Goal: Information Seeking & Learning: Learn about a topic

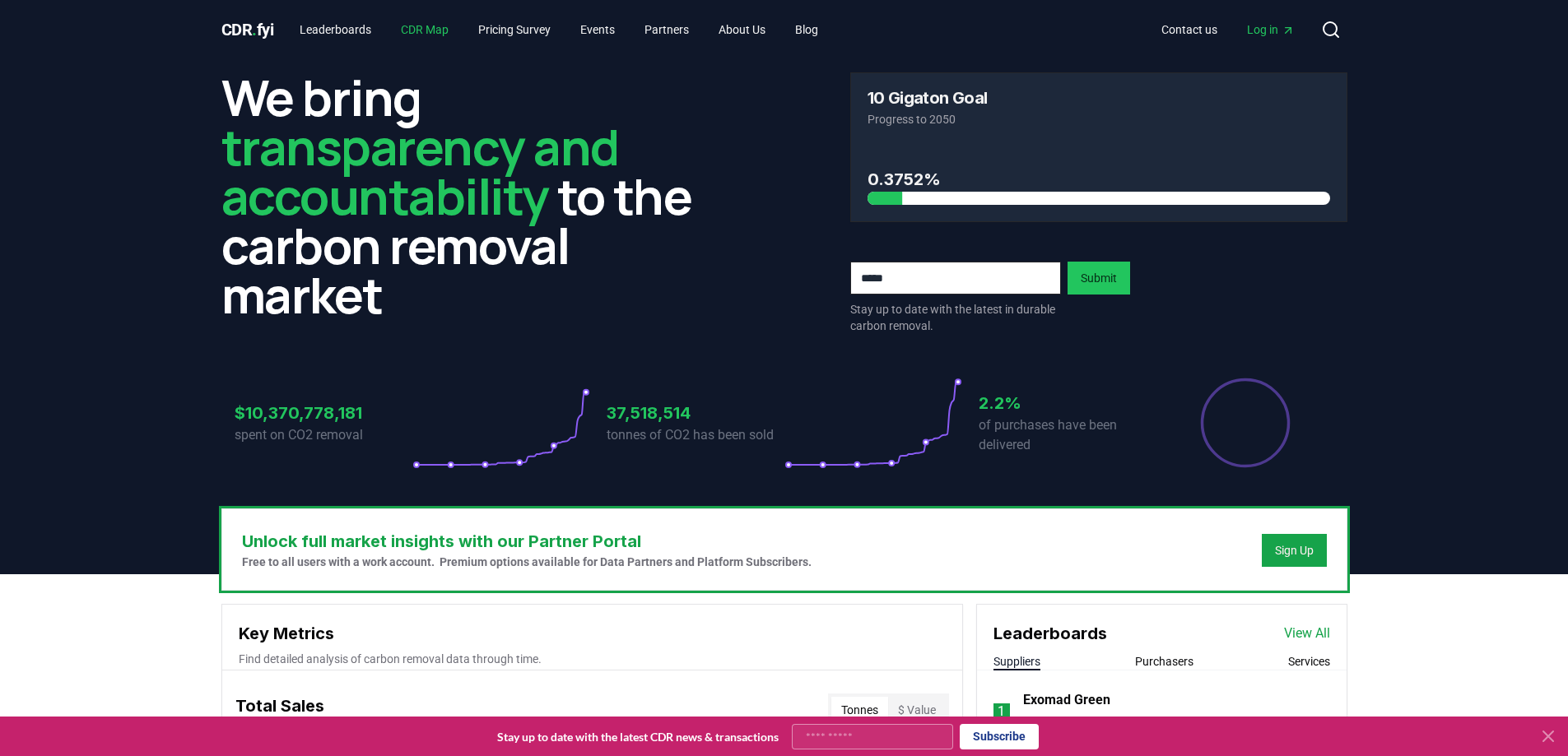
click at [437, 32] on link "CDR Map" at bounding box center [424, 29] width 74 height 29
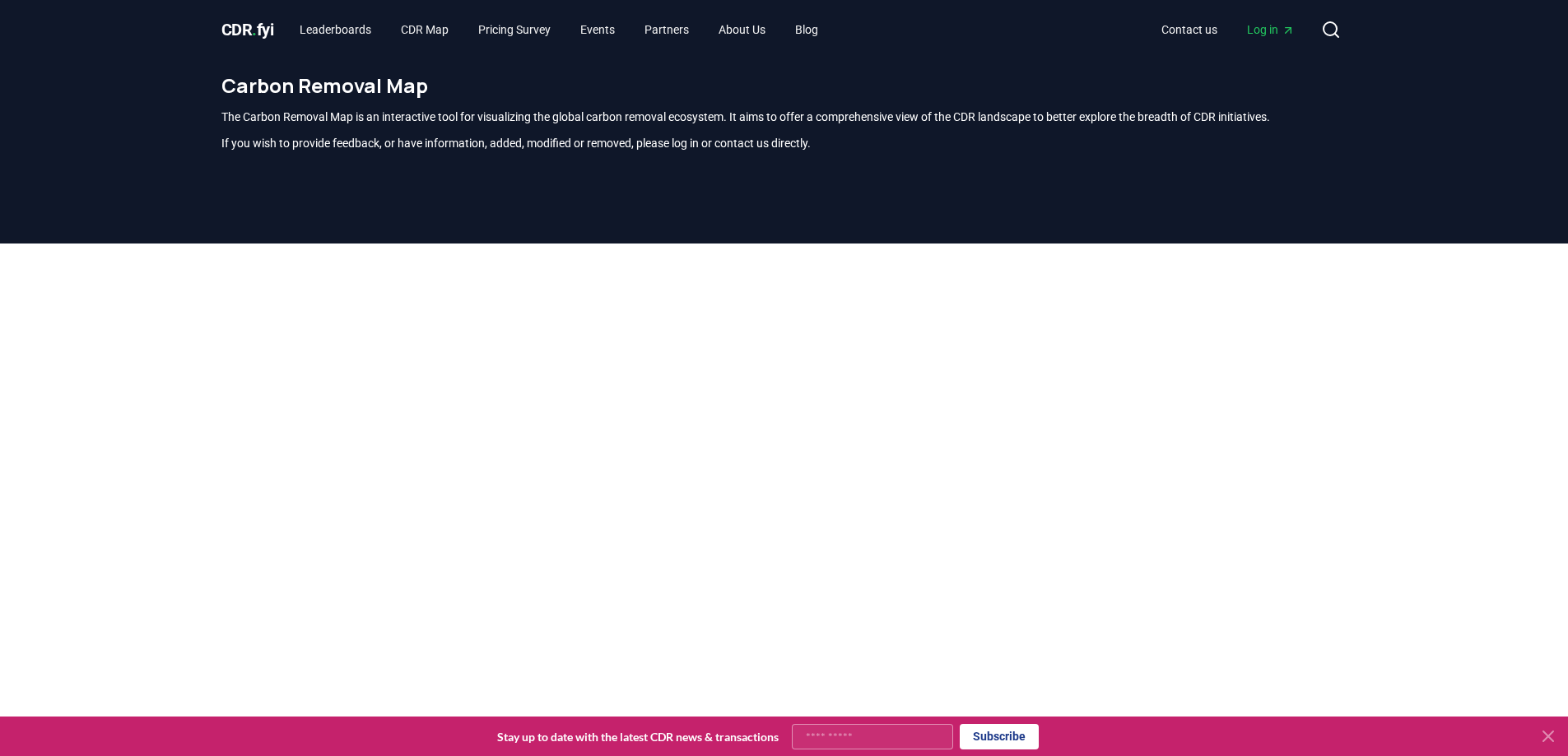
click at [218, 28] on div "CDR . fyi Leaderboards CDR Map Pricing Survey Events Partners About Us Blog Con…" at bounding box center [784, 29] width 1153 height 59
click at [251, 29] on span "CDR . fyi" at bounding box center [247, 29] width 53 height 20
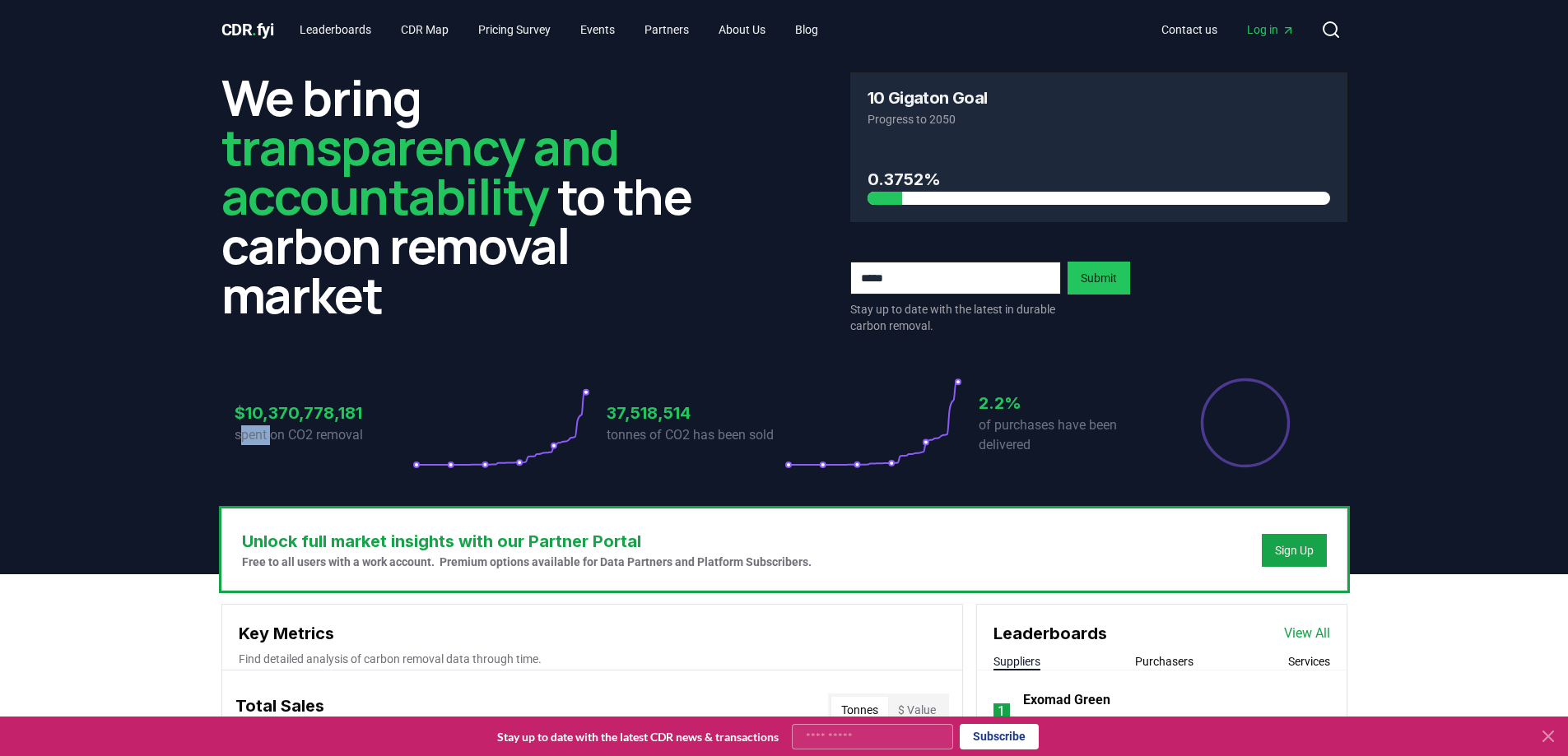
drag, startPoint x: 243, startPoint y: 440, endPoint x: 278, endPoint y: 444, distance: 35.2
click at [277, 444] on p "spent on CO2 removal" at bounding box center [323, 435] width 178 height 20
click at [345, 487] on div "We bring transparency and accountability to the carbon removal market 10 Gigato…" at bounding box center [784, 284] width 1153 height 449
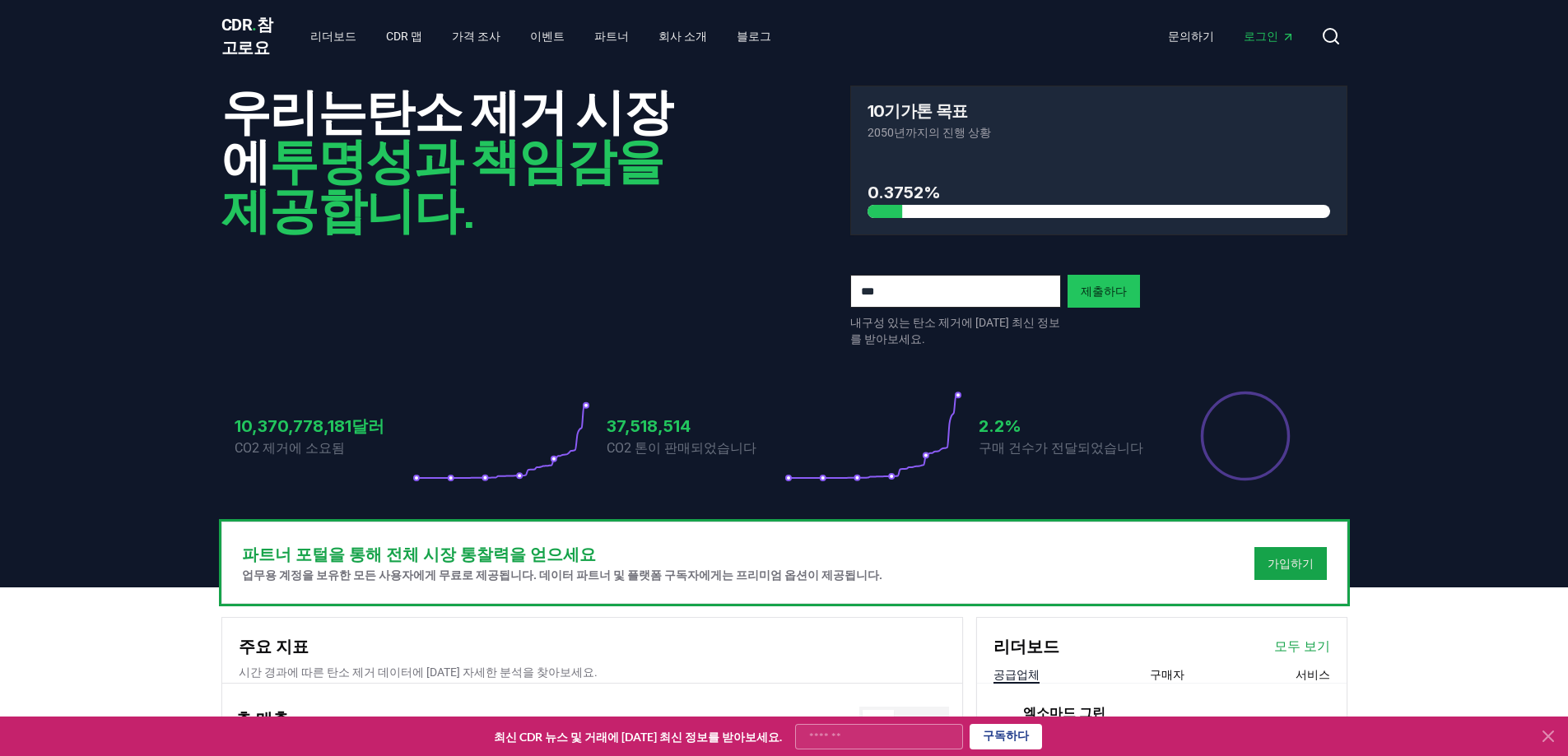
drag, startPoint x: 332, startPoint y: 511, endPoint x: 809, endPoint y: 297, distance: 522.8
click at [809, 297] on div "우리는 탄소 제거 시장에 투명성과 책임감을 제공합니다. 10기가톤 목표 2050년까지의 진행 상황 0.3752% 내구성 있는 탄소 제거에 [D…" at bounding box center [784, 217] width 1126 height 262
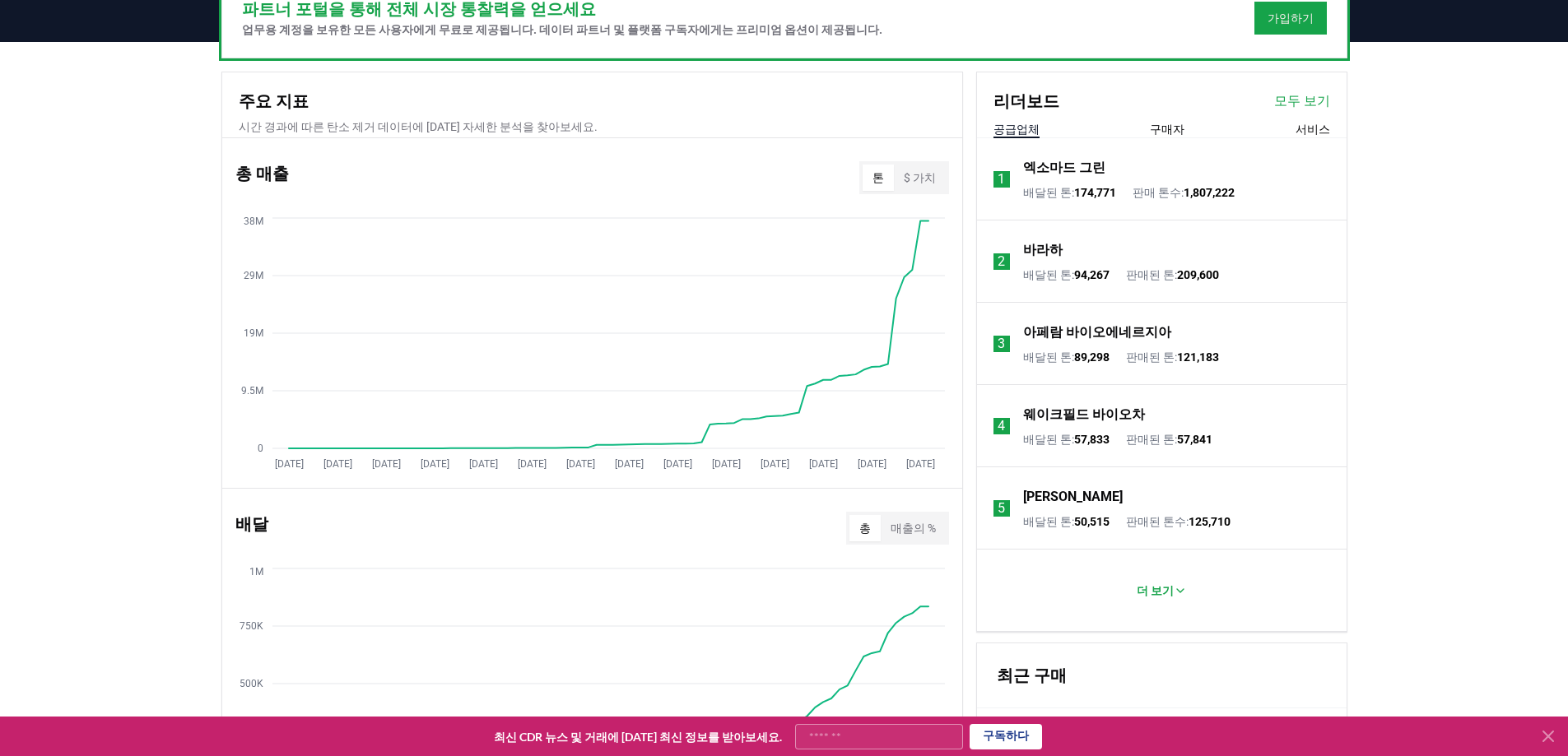
scroll to position [576, 0]
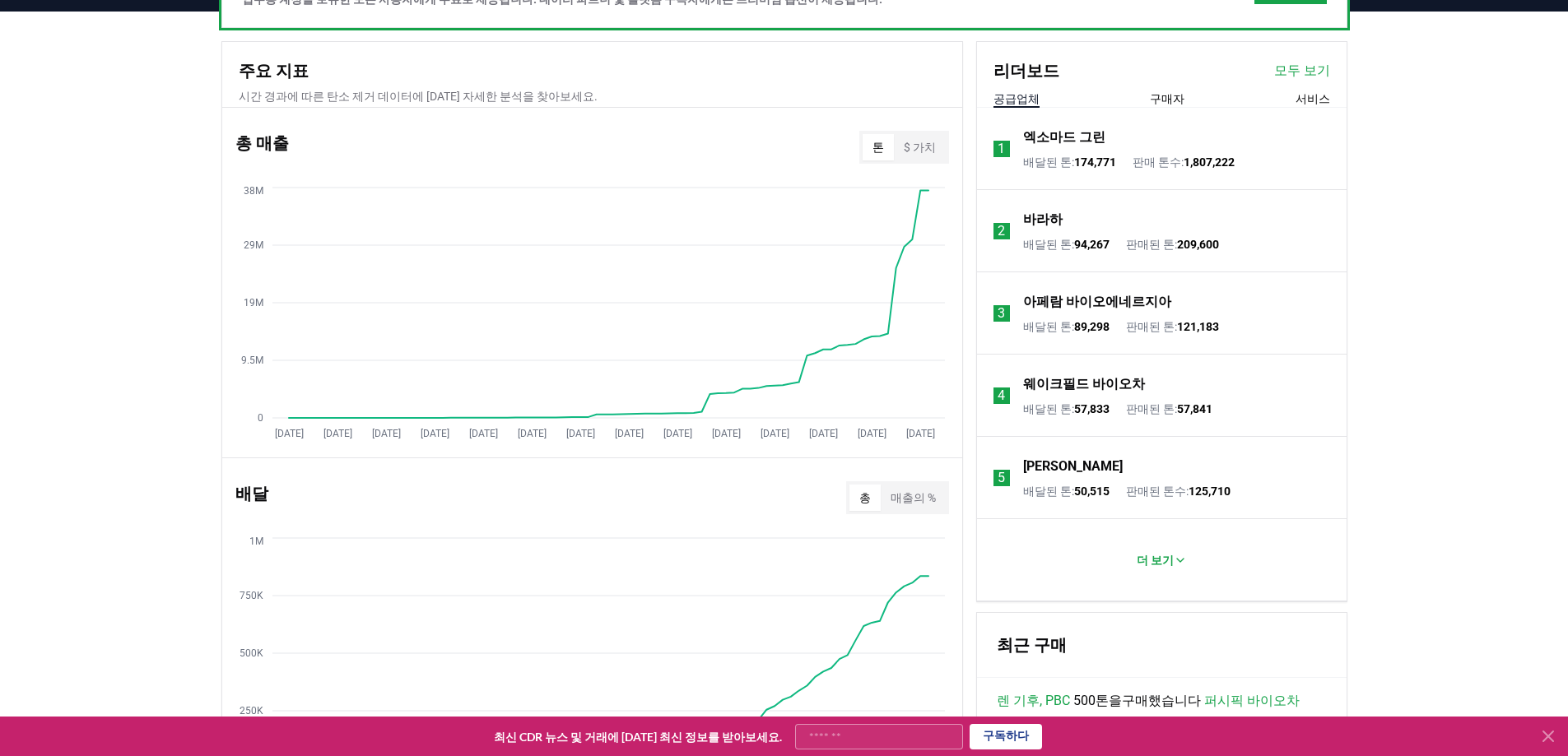
drag, startPoint x: 301, startPoint y: 460, endPoint x: 650, endPoint y: 472, distance: 349.2
click at [629, 446] on icon "[DATE] [DATE] [DATE] [DATE] [DATE] [DATE] [DATE] [DATE] [DATE] [DATE] [DATE] [D…" at bounding box center [585, 316] width 727 height 264
click at [678, 458] on div "총 매출 톤 $ 가치 [DATE] [DATE] [DATE] [DATE] [DATE] [DATE] [DATE] [DATE] [DATE] [DAT…" at bounding box center [591, 282] width 740 height 349
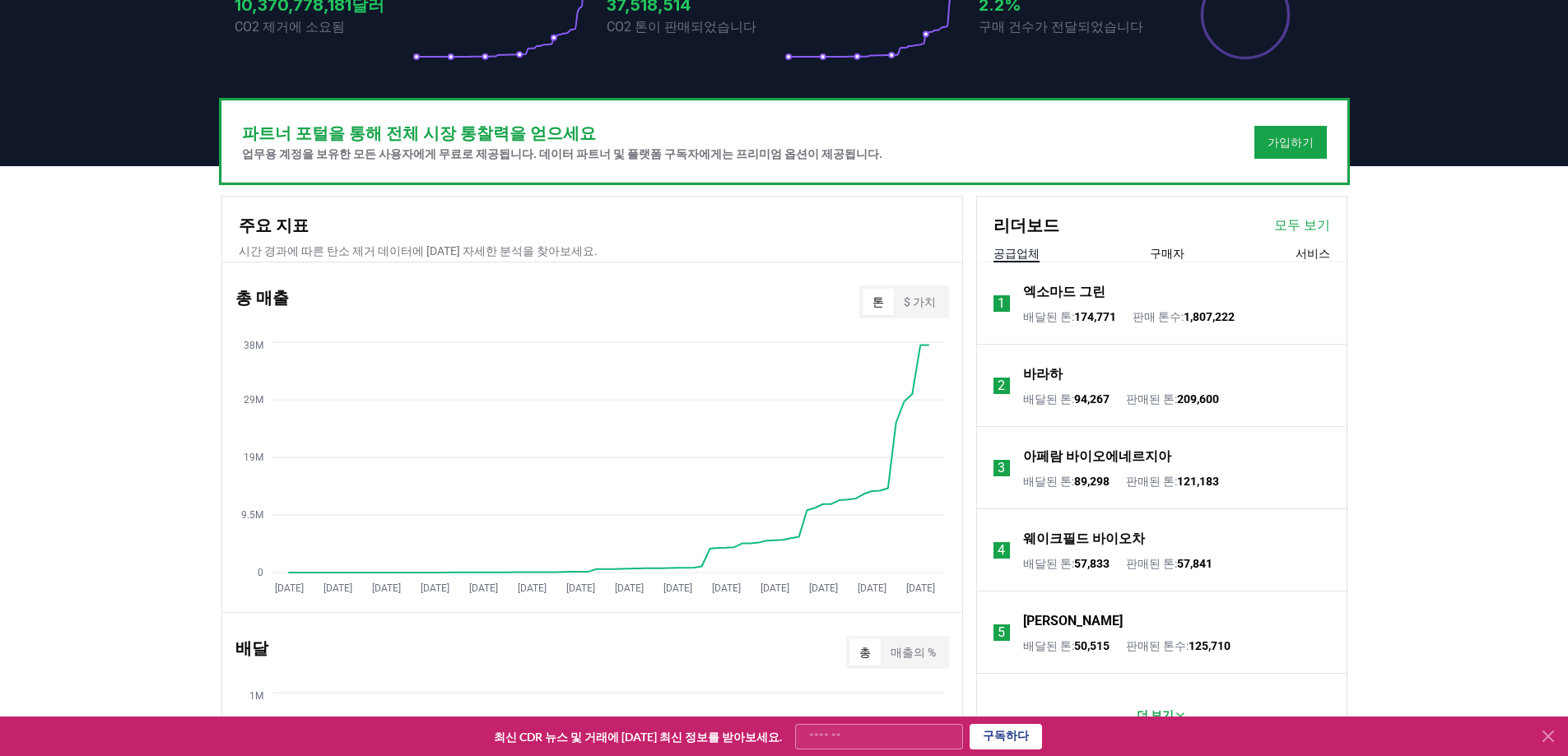
scroll to position [412, 0]
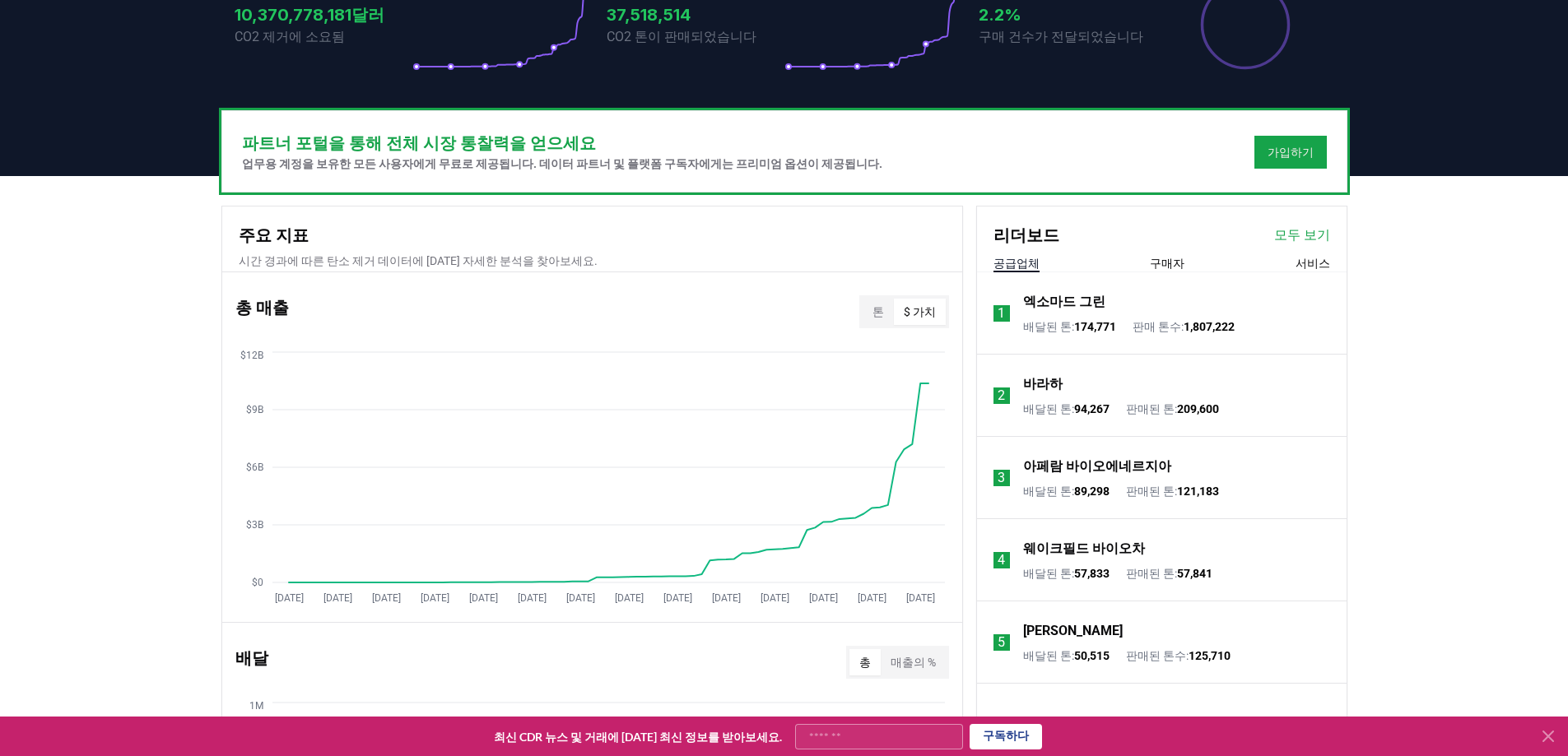
click at [923, 318] on font "$ 가치" at bounding box center [919, 311] width 32 height 13
click at [876, 325] on button "톤" at bounding box center [879, 312] width 31 height 26
click at [924, 325] on button "$ 가치" at bounding box center [920, 312] width 52 height 26
click at [866, 325] on button "톤" at bounding box center [879, 312] width 31 height 26
click at [932, 318] on font "$ 가치" at bounding box center [919, 311] width 32 height 13
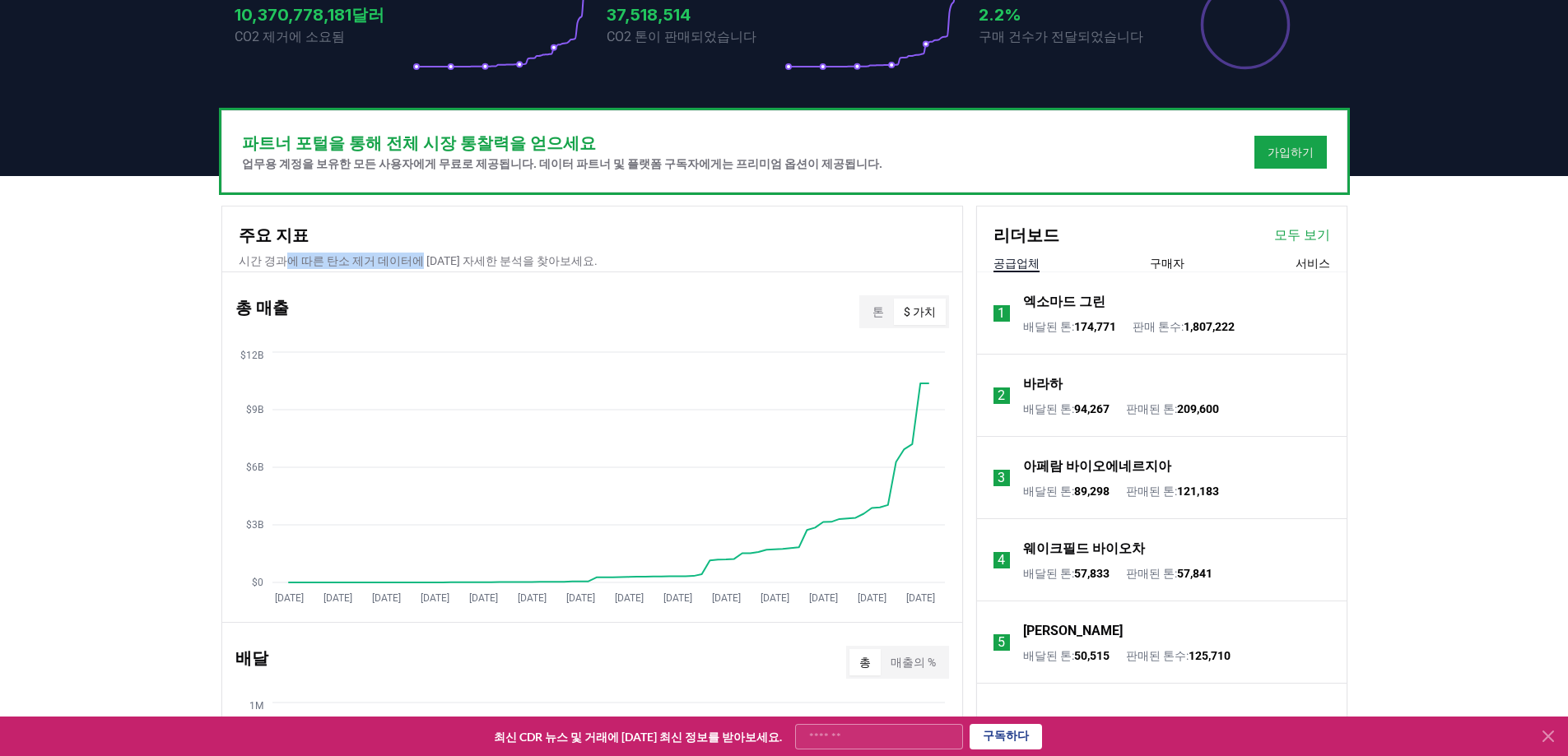
drag, startPoint x: 294, startPoint y: 286, endPoint x: 441, endPoint y: 286, distance: 147.0
click at [428, 267] on font "시간 경과에 따른 탄소 제거 데이터에 [DATE] 자세한 분석을 찾아보세요." at bounding box center [418, 260] width 359 height 13
click at [503, 267] on font "시간 경과에 따른 탄소 제거 데이터에 [DATE] 자세한 분석을 찾아보세요." at bounding box center [418, 260] width 359 height 13
click at [569, 267] on font "시간 경과에 따른 탄소 제거 데이터에 [DATE] 자세한 분석을 찾아보세요." at bounding box center [418, 260] width 359 height 13
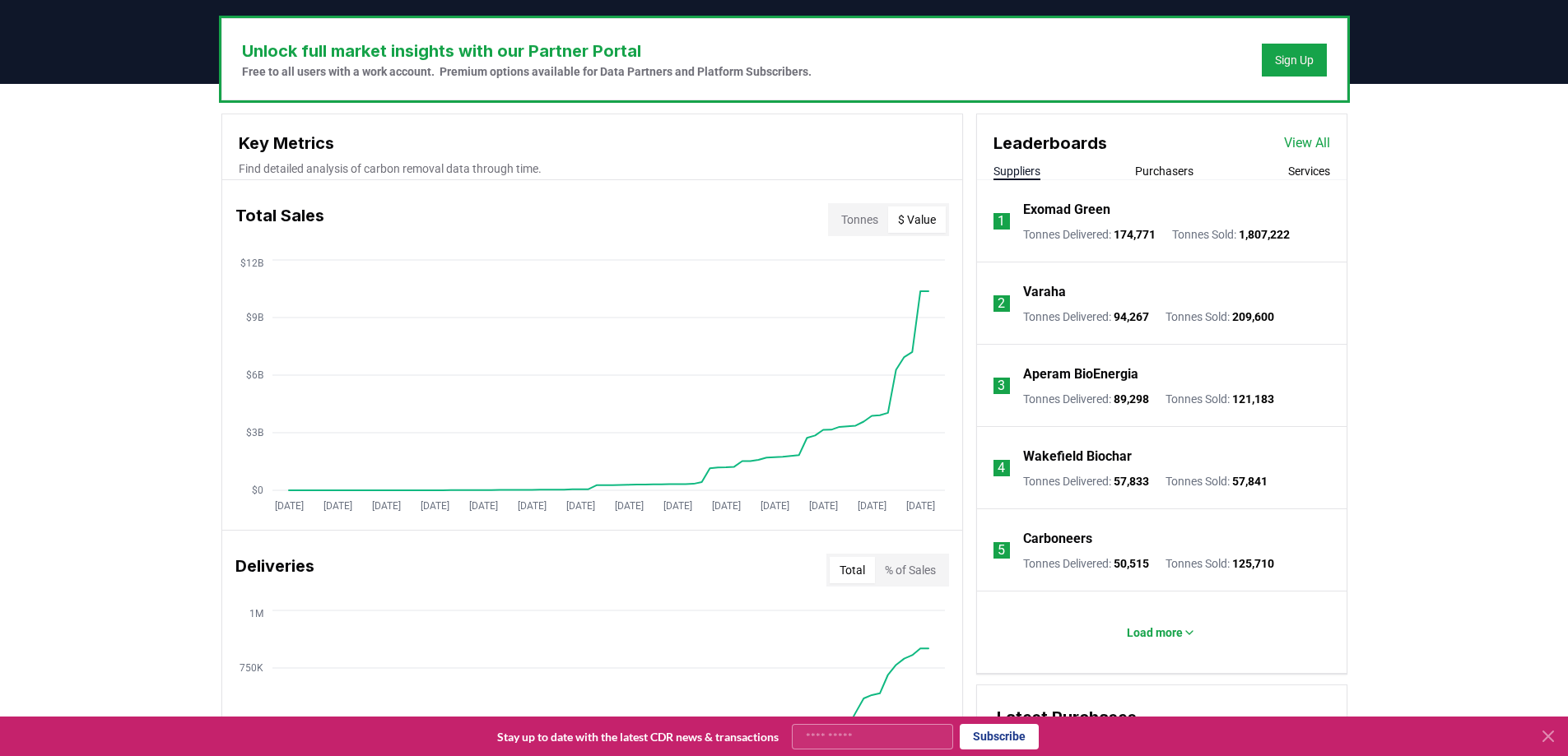
scroll to position [454, 0]
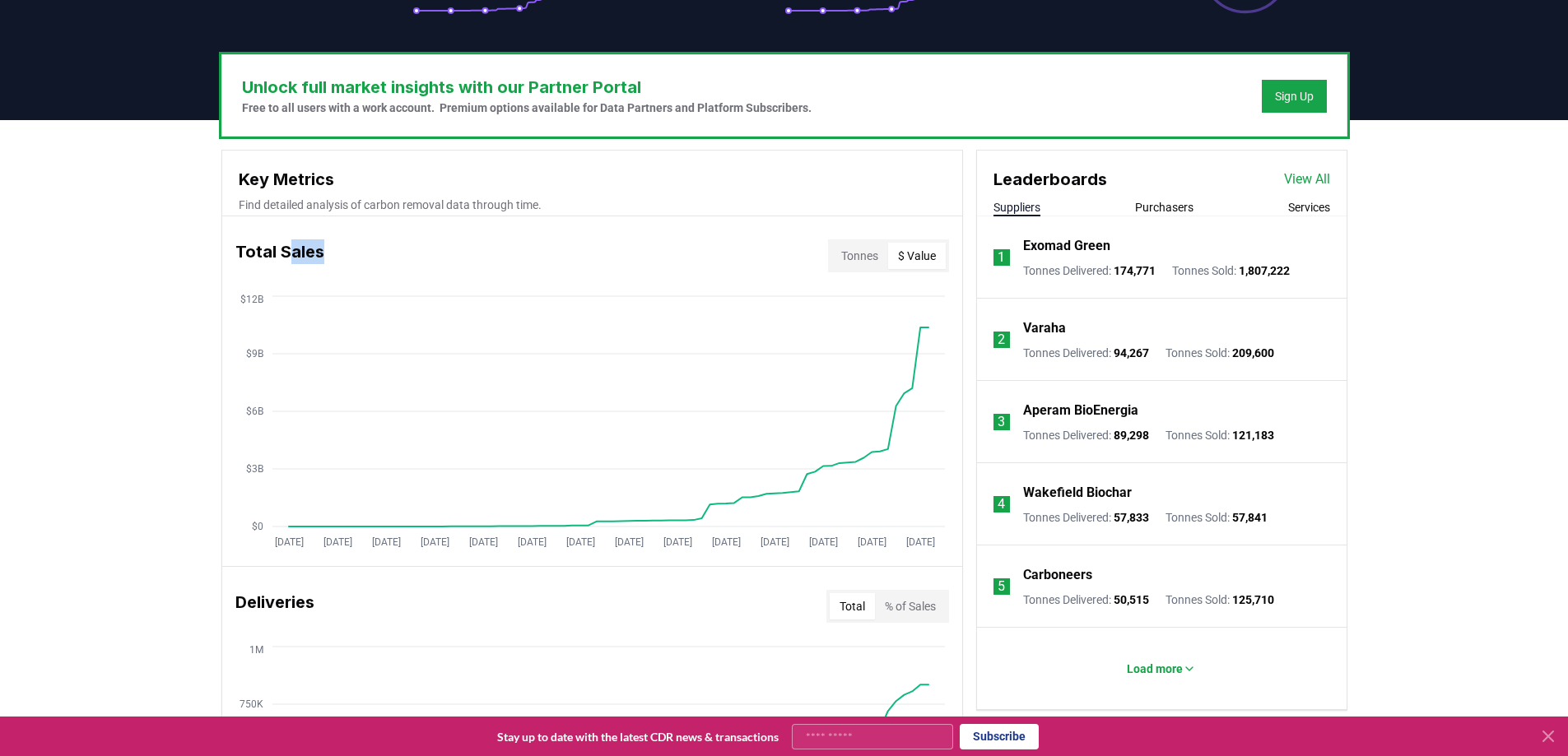
drag, startPoint x: 322, startPoint y: 257, endPoint x: 294, endPoint y: 251, distance: 28.6
click at [285, 251] on div "Total Sales Tonnes $ Value" at bounding box center [591, 256] width 740 height 59
click at [389, 258] on div "Total Sales Tonnes $ Value" at bounding box center [591, 256] width 740 height 59
drag, startPoint x: 237, startPoint y: 206, endPoint x: 559, endPoint y: 200, distance: 322.1
click at [559, 200] on div "Key Metrics Find detailed analysis of carbon removal data through time." at bounding box center [591, 184] width 740 height 66
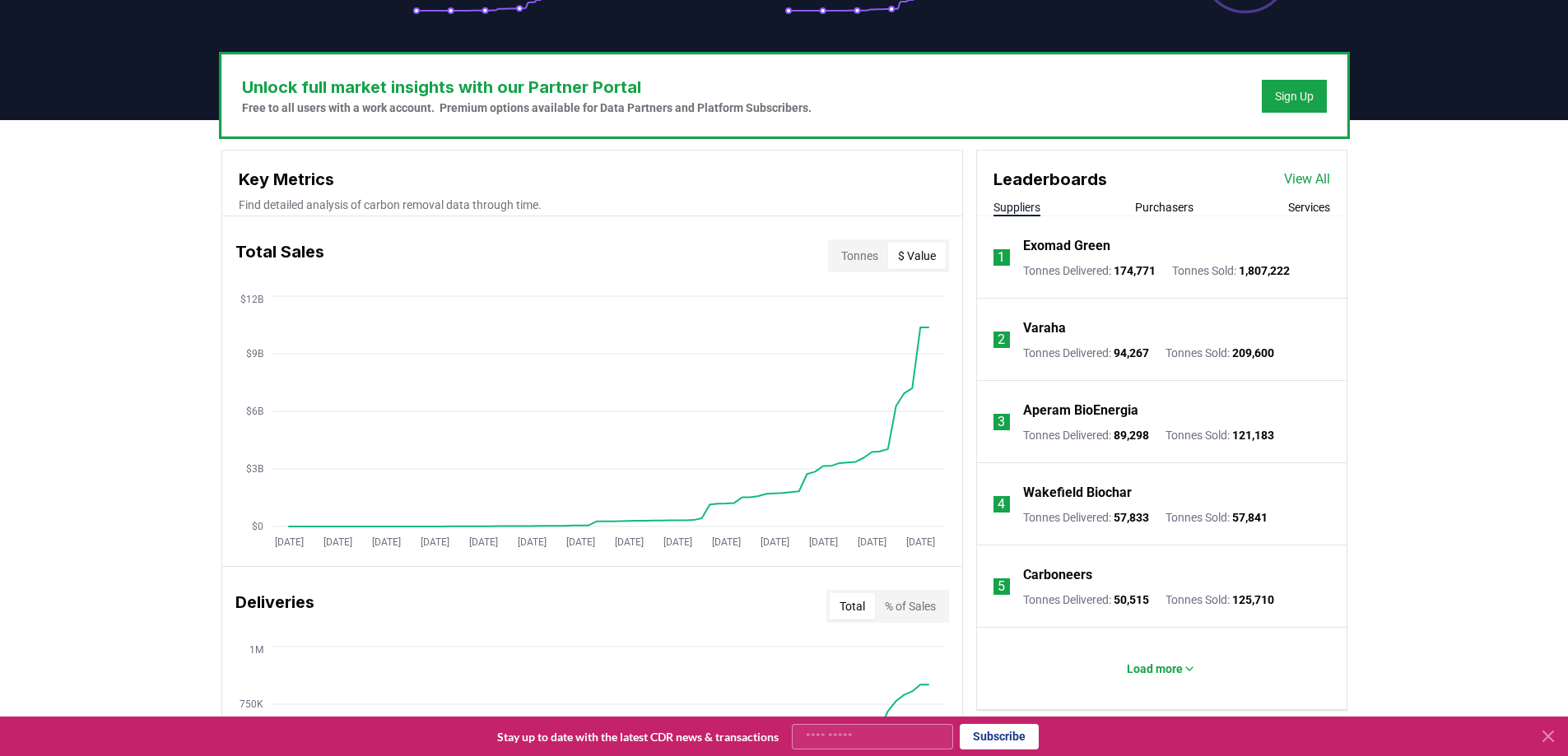
click at [489, 254] on div "Total Sales Tonnes $ Value" at bounding box center [591, 256] width 740 height 59
